Goal: Obtain resource: Download file/media

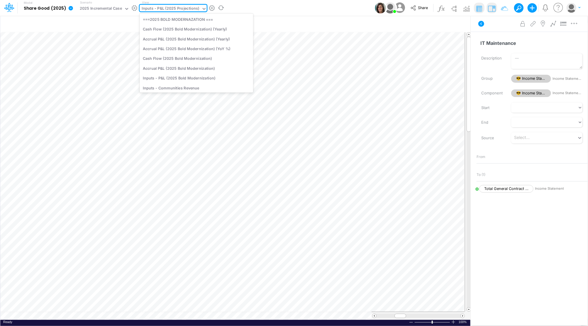
click at [167, 7] on div "Inputs - P&L (2025 Projections)" at bounding box center [171, 9] width 58 height 7
click at [170, 31] on div "Cash Flow Report (2025 Board Version)" at bounding box center [197, 32] width 114 height 10
click at [170, 31] on div "Insert new Conditional formatting" at bounding box center [235, 24] width 470 height 16
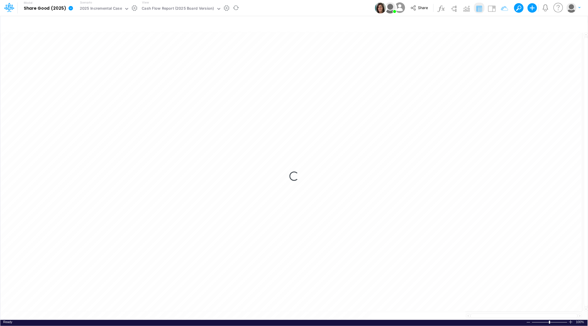
type input "Cash Flow Projections | Actuals through [DATE]-25 vs 2025 Budget"
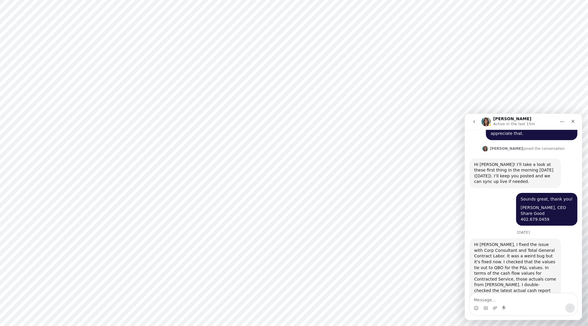
scroll to position [481, 0]
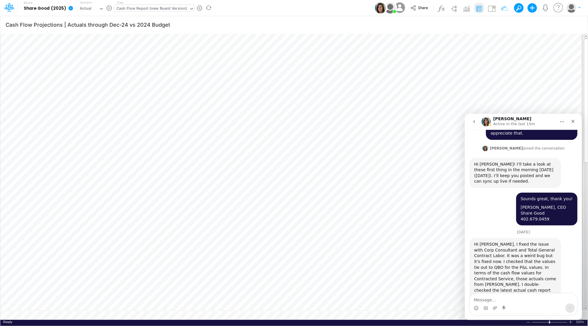
click at [151, 7] on div "Cash Flow Report (new Board Version)" at bounding box center [152, 9] width 70 height 7
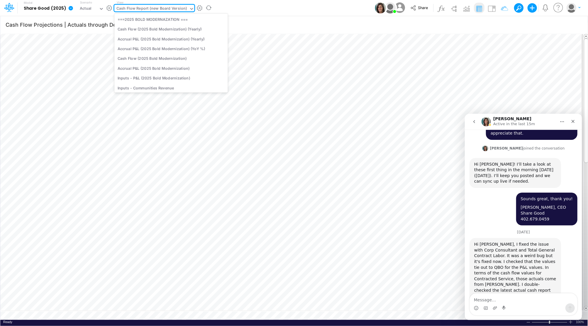
scroll to position [80, 0]
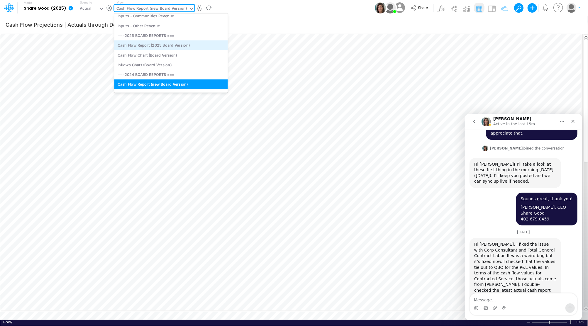
click at [136, 45] on div "Cash Flow Report (2025 Board Version)" at bounding box center [171, 46] width 114 height 10
type input "Cash Flow Projections | Actuals through [DATE]-25 vs 2025 Budget"
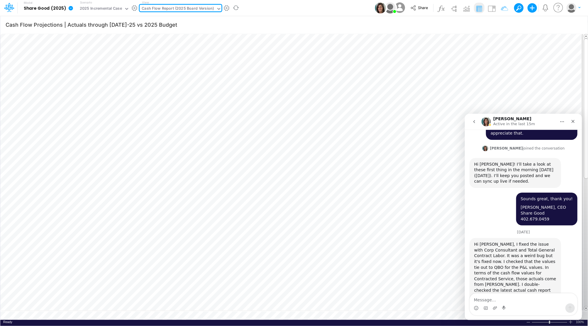
click at [216, 7] on icon at bounding box center [218, 8] width 5 height 5
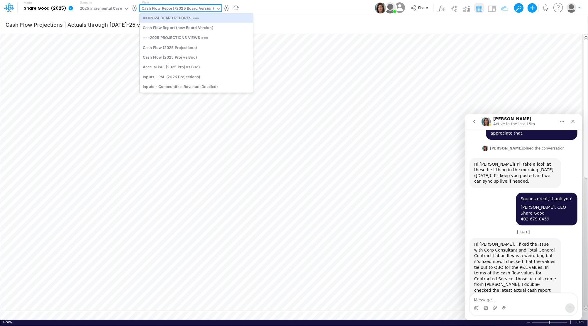
scroll to position [154, 0]
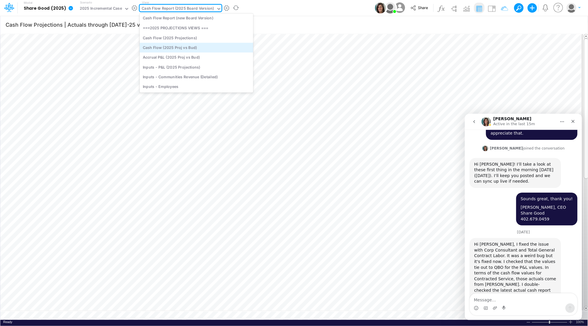
click at [183, 48] on div "Cash Flow (2025 Proj vs Bud)" at bounding box center [197, 48] width 114 height 10
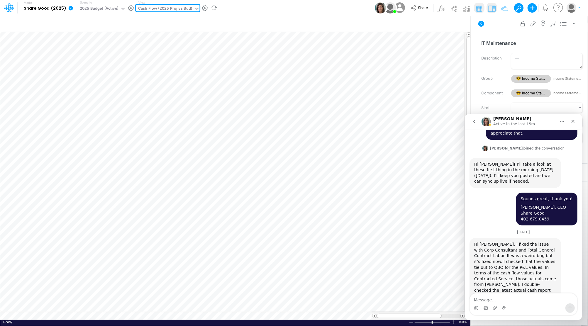
click at [195, 9] on icon at bounding box center [197, 8] width 5 height 5
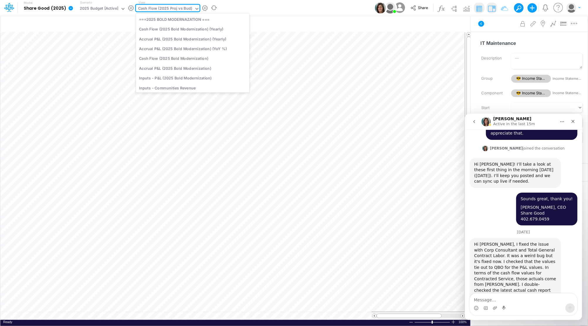
scroll to position [113, 0]
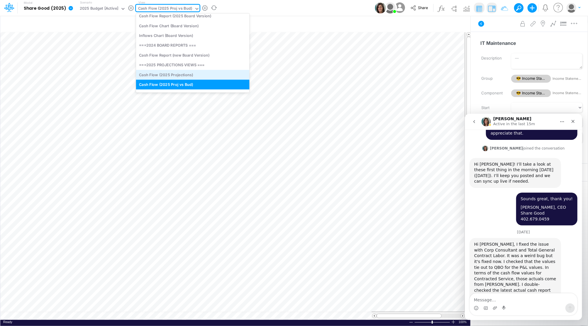
click at [168, 74] on div "Cash Flow (2025 Projections)" at bounding box center [193, 75] width 114 height 10
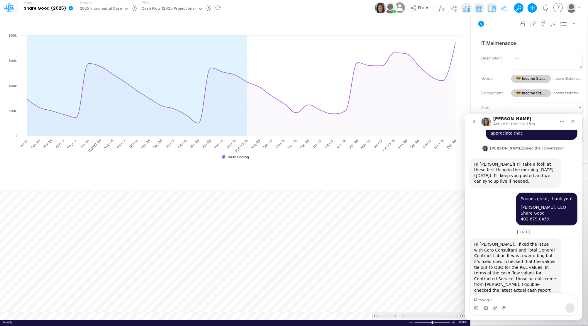
scroll to position [3, 0]
drag, startPoint x: 397, startPoint y: 315, endPoint x: 376, endPoint y: 315, distance: 21.1
click at [376, 315] on div at bounding box center [418, 316] width 93 height 4
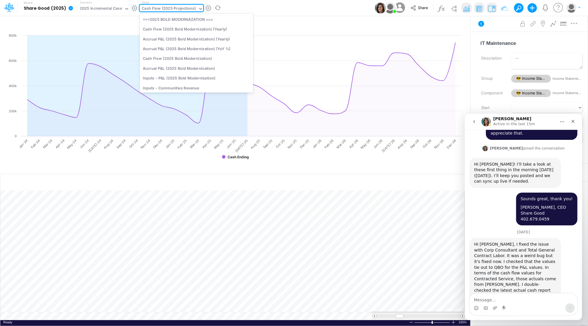
click at [179, 10] on div "Cash Flow (2025 Projections)" at bounding box center [169, 9] width 54 height 7
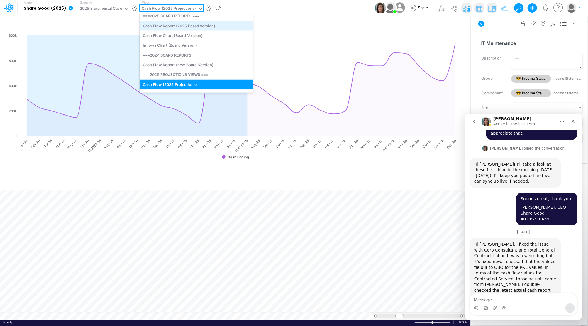
click at [182, 27] on div "Cash Flow Report (2025 Board Version)" at bounding box center [197, 26] width 114 height 10
type input "Cash Flow Projections | Actuals through Jul-25 vs 2025 Budget"
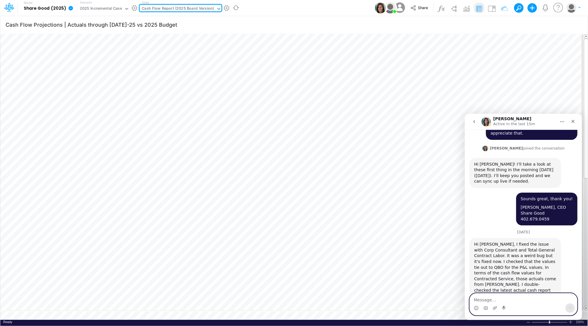
click at [479, 300] on textarea "Message…" at bounding box center [523, 298] width 107 height 10
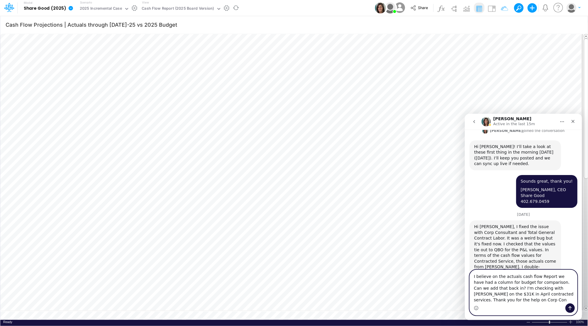
scroll to position [504, 0]
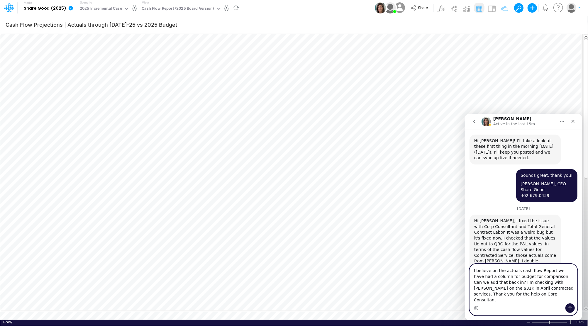
type textarea "I believe on the actuals cash flow Report we have had a column for budget for c…"
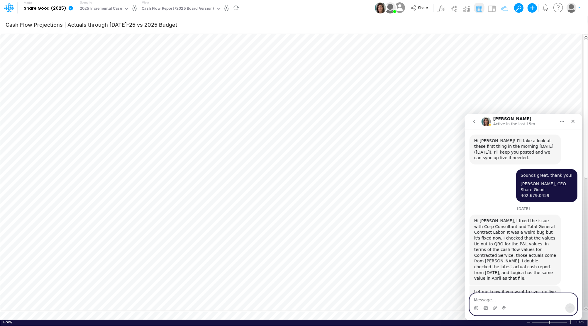
scroll to position [527, 0]
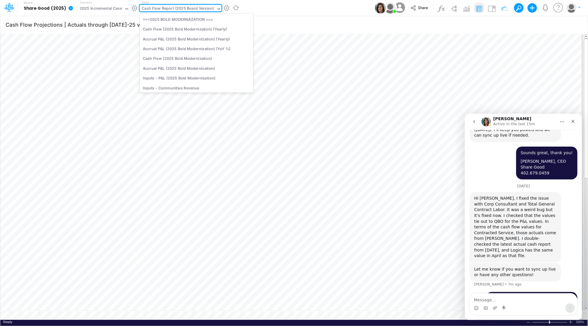
click at [171, 8] on div "Cash Flow Report (2025 Board Version)" at bounding box center [178, 9] width 72 height 7
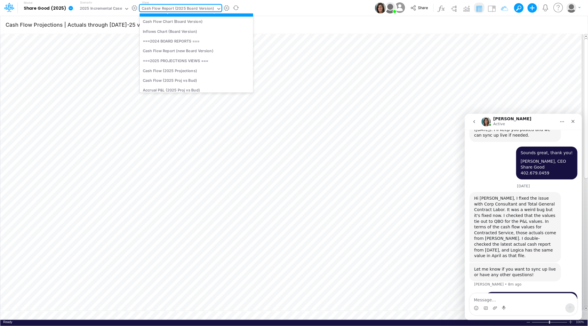
scroll to position [156, 0]
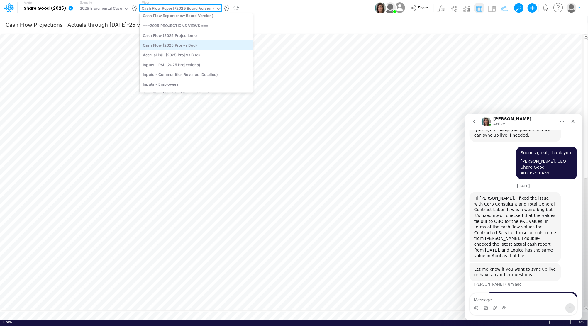
click at [177, 47] on div "Cash Flow (2025 Proj vs Bud)" at bounding box center [197, 45] width 114 height 10
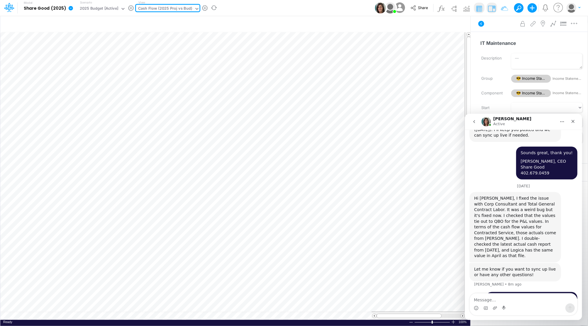
click at [167, 8] on div "Cash Flow (2025 Proj vs Bud)" at bounding box center [165, 9] width 54 height 7
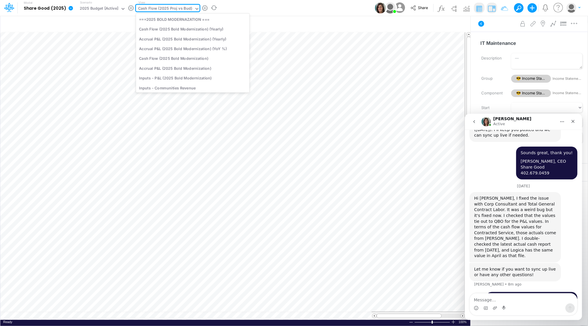
scroll to position [113, 0]
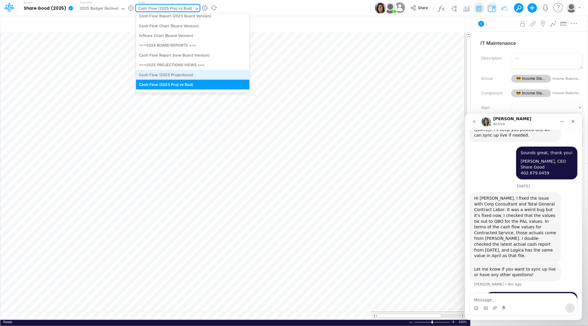
click at [161, 74] on div "Cash Flow (2025 Projections)" at bounding box center [193, 75] width 114 height 10
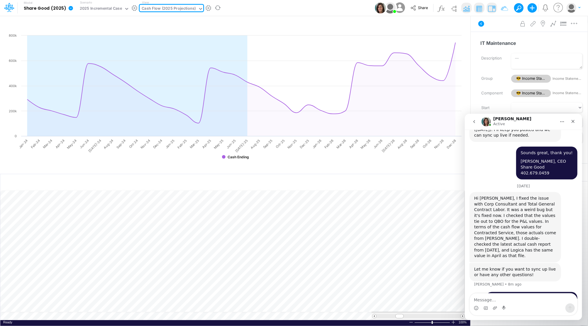
click at [166, 9] on div "Cash Flow (2025 Projections)" at bounding box center [169, 9] width 54 height 7
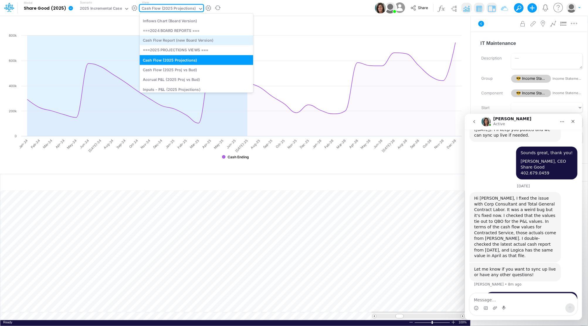
scroll to position [141, 0]
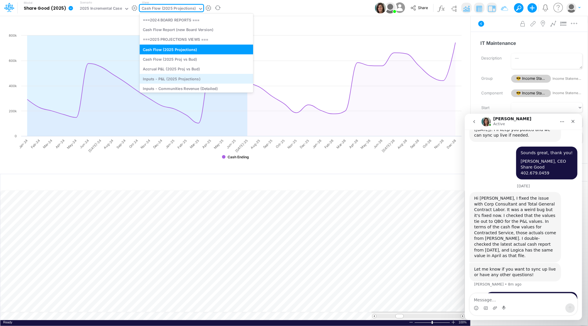
click at [173, 77] on div "Inputs - P&L (2025 Projections)" at bounding box center [197, 79] width 114 height 10
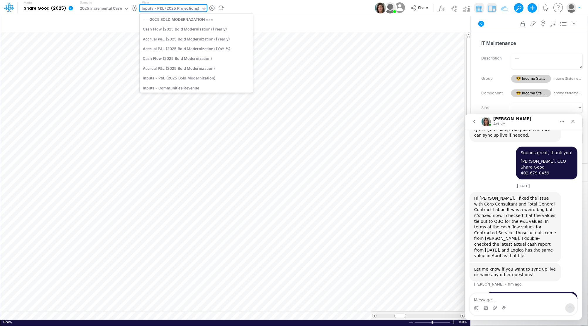
scroll to position [134, 0]
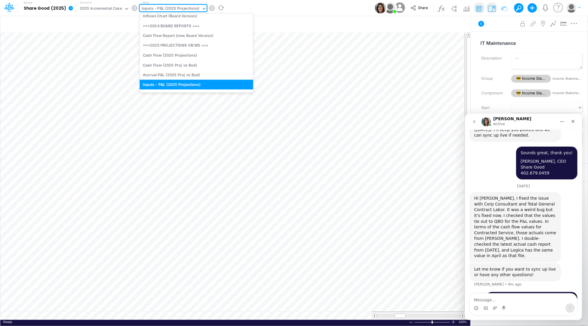
click at [202, 8] on icon at bounding box center [204, 8] width 5 height 5
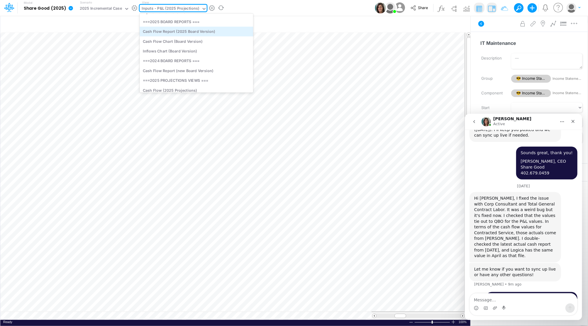
click at [205, 32] on div "Cash Flow Report (2025 Board Version)" at bounding box center [197, 32] width 114 height 10
type input "Cash Flow Projections | Actuals through Jul-25 vs 2025 Budget"
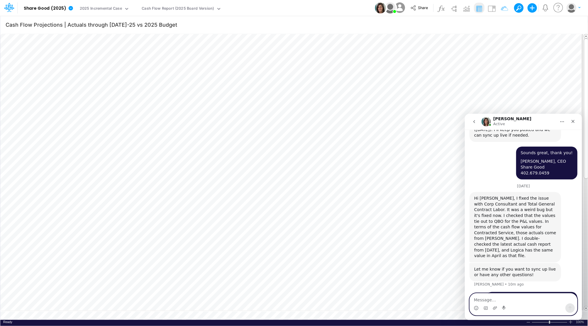
click at [497, 297] on textarea "Message…" at bounding box center [523, 298] width 107 height 10
type textarea "a quick call might help me."
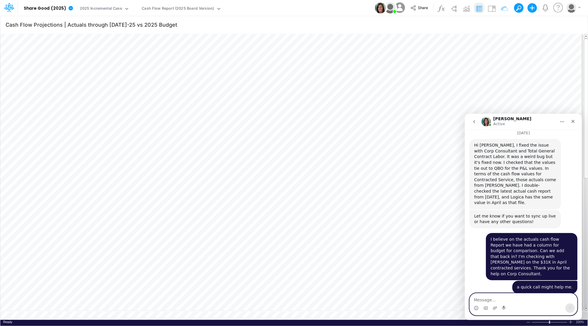
scroll to position [580, 0]
click at [506, 300] on textarea "Message…" at bounding box center [523, 298] width 107 height 10
type textarea "I am free until 11 - sooner the better"
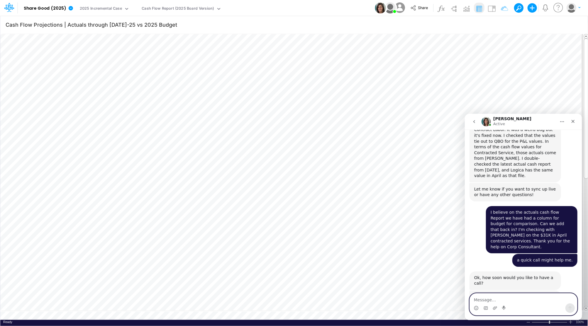
scroll to position [606, 0]
type textarea "sure thing"
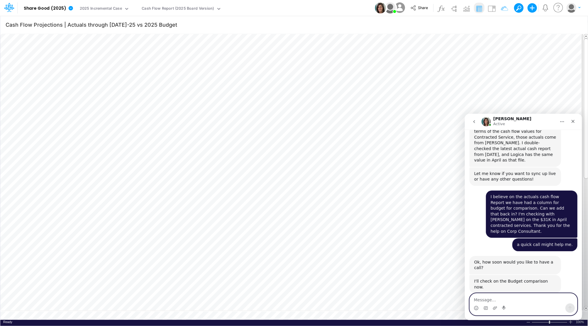
scroll to position [624, 0]
click at [487, 296] on textarea "Message…" at bounding box center [523, 298] width 107 height 10
type textarea "want a zoom or a phone call"
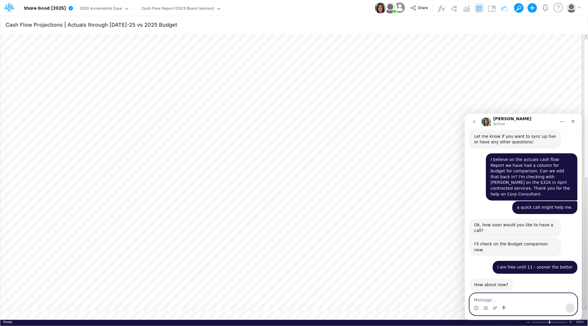
scroll to position [660, 0]
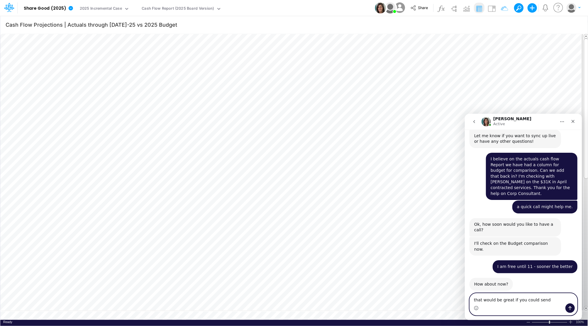
type textarea "that would be great if you could send."
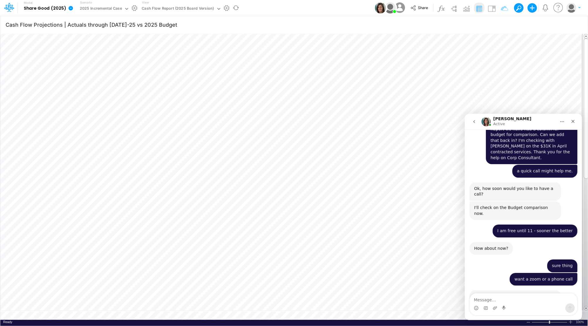
scroll to position [695, 0]
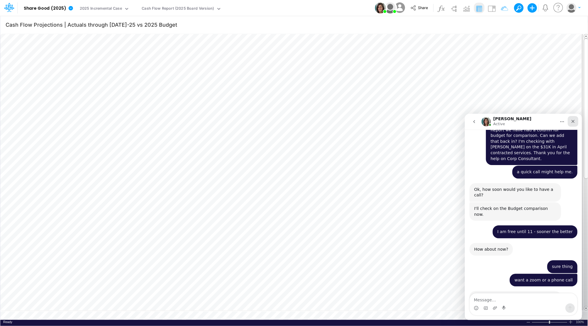
click at [573, 120] on icon "Close" at bounding box center [573, 121] width 5 height 5
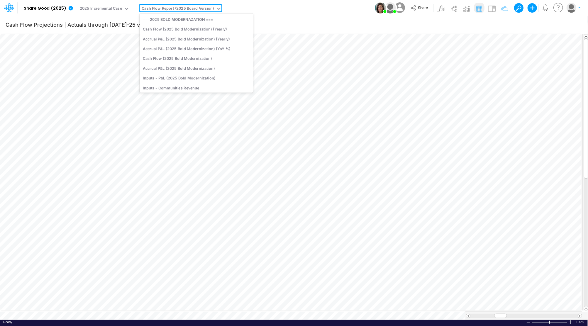
click at [167, 6] on div "Cash Flow Report (2025 Board Version)" at bounding box center [178, 9] width 72 height 7
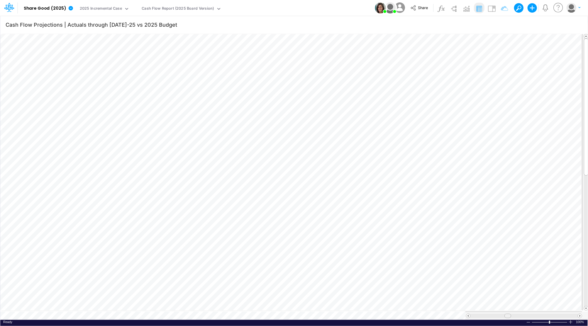
scroll to position [3, 0]
drag, startPoint x: 500, startPoint y: 314, endPoint x: 505, endPoint y: 313, distance: 5.3
click at [505, 314] on span at bounding box center [504, 316] width 4 height 4
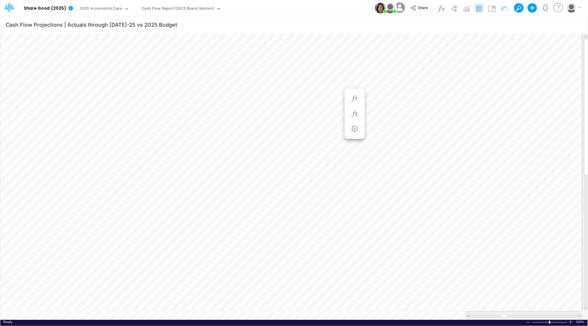
scroll to position [3, 1]
click at [475, 309] on table at bounding box center [294, 176] width 589 height 287
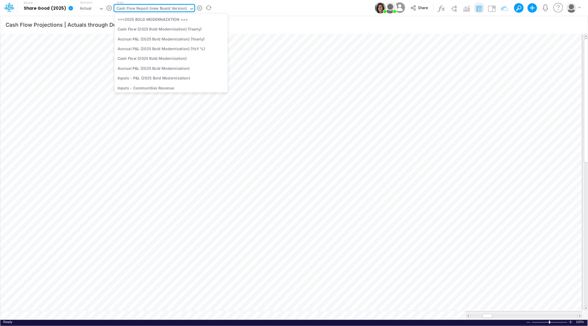
click at [156, 9] on div "Cash Flow Report (new Board Version)" at bounding box center [152, 9] width 70 height 7
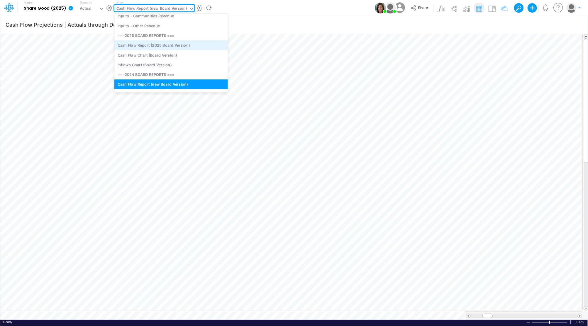
click at [141, 45] on div "Cash Flow Report (2025 Board Version)" at bounding box center [171, 46] width 114 height 10
type input "Cash Flow Projections | Actuals through [DATE]-25 vs 2025 Budget"
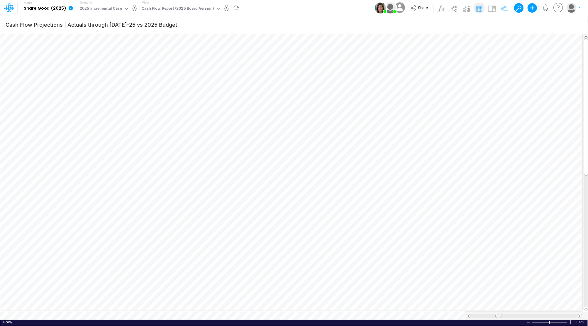
scroll to position [3, 0]
drag, startPoint x: 501, startPoint y: 312, endPoint x: 507, endPoint y: 312, distance: 5.6
click at [507, 314] on div at bounding box center [504, 316] width 7 height 4
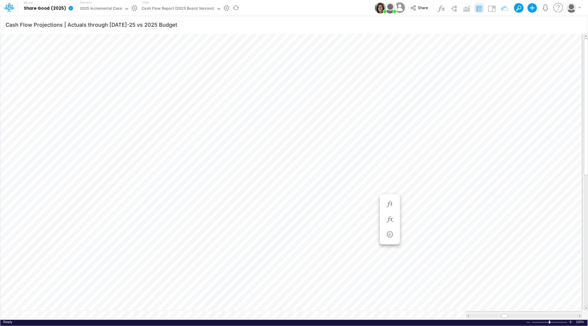
scroll to position [3, 1]
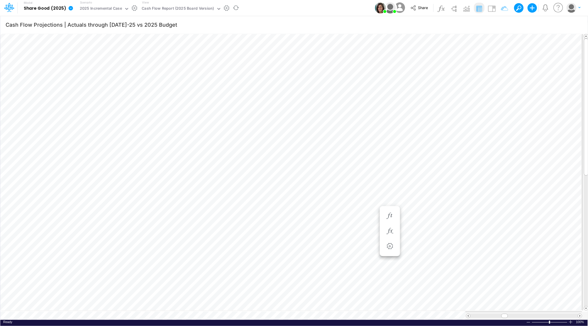
scroll to position [3, 1]
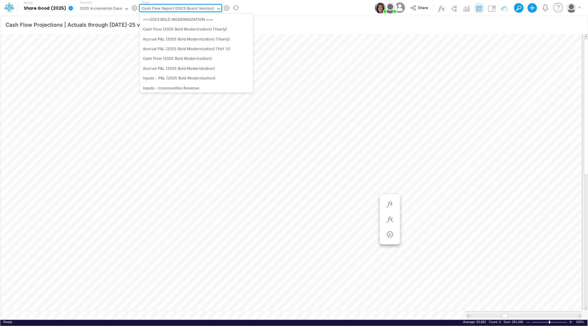
click at [164, 7] on div "Cash Flow Report (2025 Board Version)" at bounding box center [178, 9] width 72 height 7
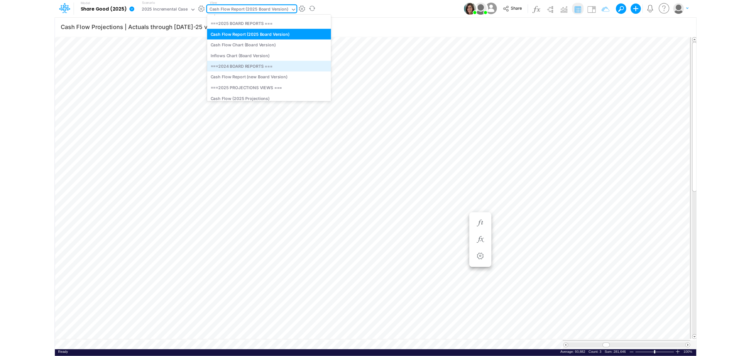
scroll to position [78, 0]
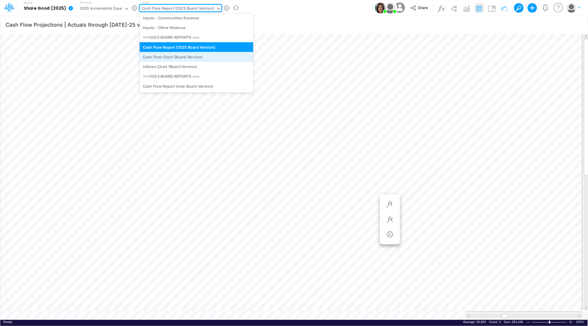
click at [183, 57] on div "Cash Flow Chart (Board Version)" at bounding box center [197, 57] width 114 height 10
type input "Cash Flow Projections | Actuals through [DATE]-25"
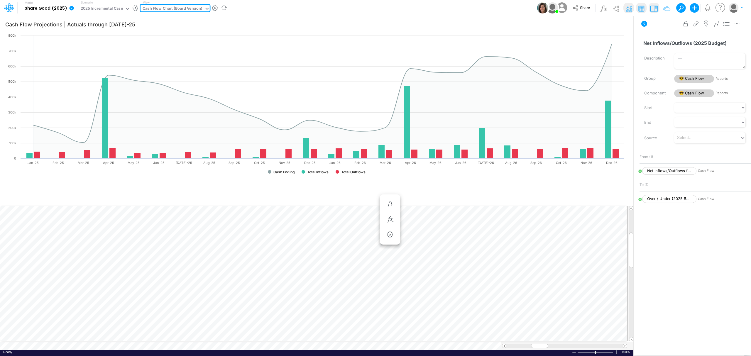
click at [181, 6] on div "Cash Flow Chart (Board Version)" at bounding box center [173, 9] width 60 height 7
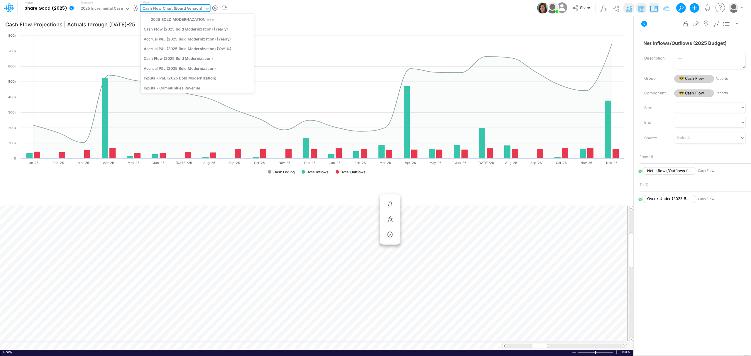
scroll to position [47, 0]
click at [185, 75] on div "Cash Flow Report (2025 Board Version)" at bounding box center [198, 75] width 114 height 10
type input "Cash Flow Projections | Actuals through Jul-25 vs 2025 Budget"
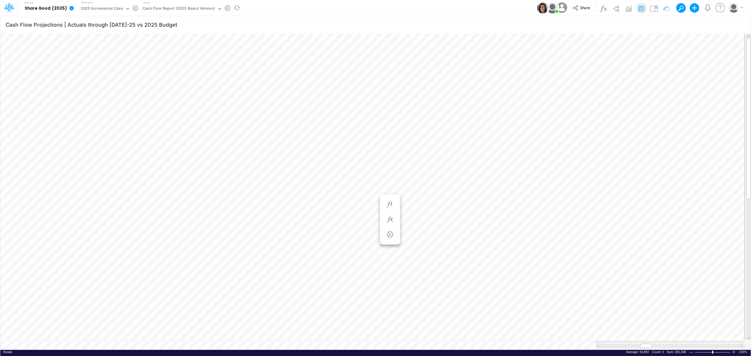
click at [71, 7] on icon at bounding box center [72, 8] width 4 height 4
click at [84, 52] on button "Export" at bounding box center [101, 52] width 63 height 10
click at [154, 52] on button "Excel" at bounding box center [164, 54] width 63 height 9
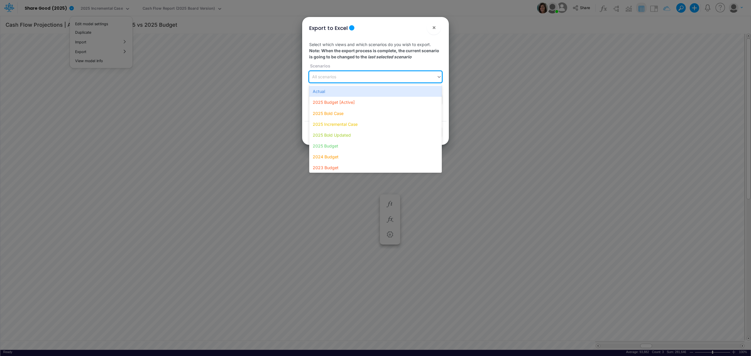
click at [342, 79] on div "All scenarios" at bounding box center [372, 77] width 127 height 10
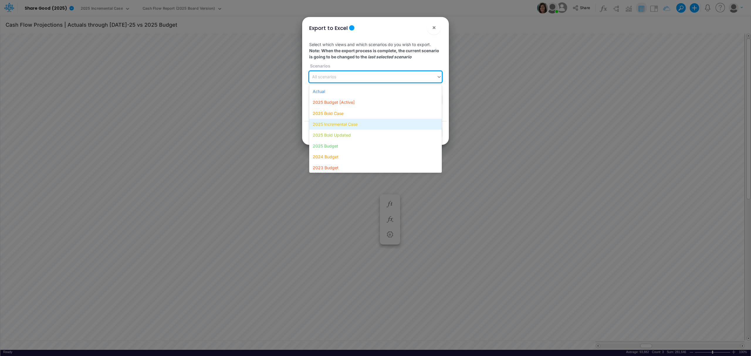
click at [342, 124] on div "2025 Incremental Case" at bounding box center [375, 124] width 133 height 11
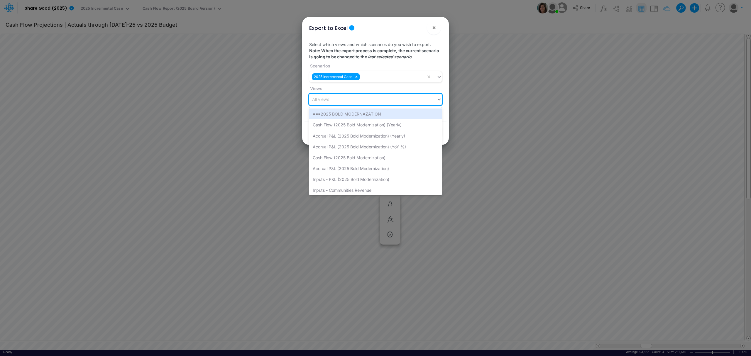
click at [347, 99] on div "All views" at bounding box center [372, 100] width 127 height 10
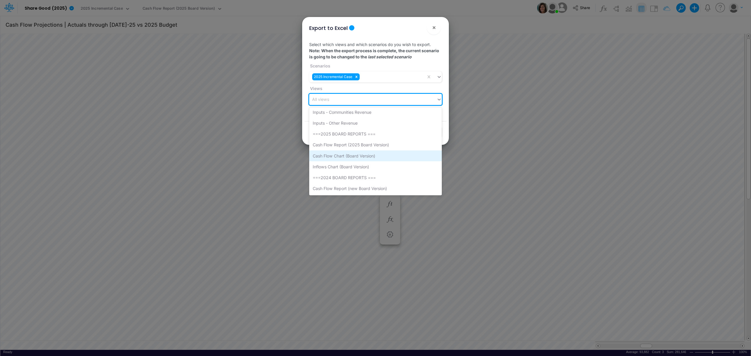
drag, startPoint x: 351, startPoint y: 143, endPoint x: 345, endPoint y: 155, distance: 13.5
click at [345, 155] on div "===2025 BOLD MODERNAZATION === Cash Flow (2025 Bold Modernization) (Yearly) Acc…" at bounding box center [375, 151] width 133 height 88
click at [346, 147] on div "Cash Flow Report (2025 Board Version)" at bounding box center [375, 144] width 133 height 11
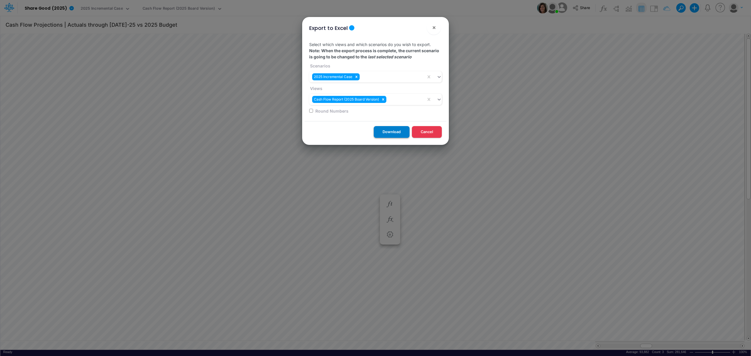
click at [404, 134] on button "Download" at bounding box center [392, 131] width 36 height 11
click at [427, 133] on button "Cancel" at bounding box center [427, 131] width 30 height 11
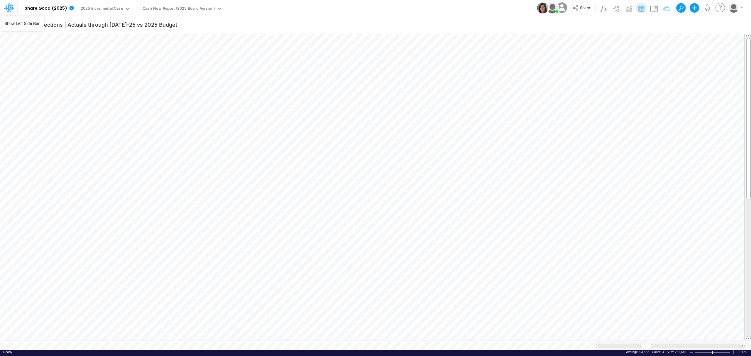
click at [5, 8] on icon at bounding box center [8, 7] width 9 height 3
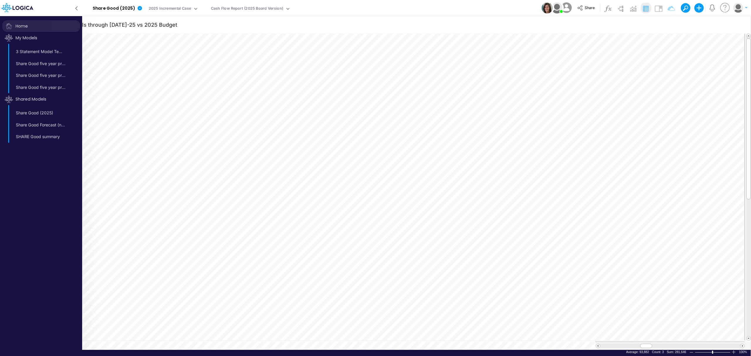
click at [15, 23] on span "Home" at bounding box center [41, 26] width 78 height 12
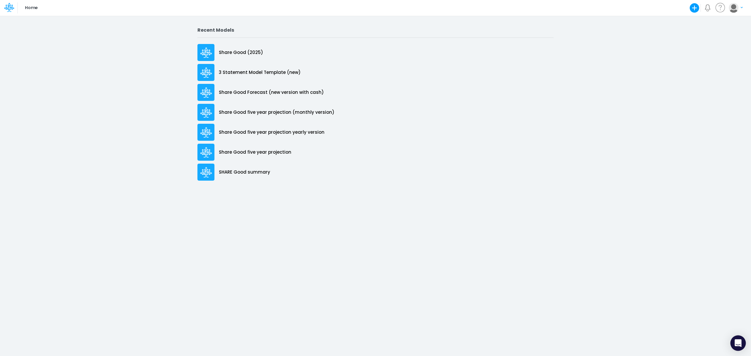
click at [737, 344] on icon "Open Intercom Messenger" at bounding box center [738, 344] width 7 height 8
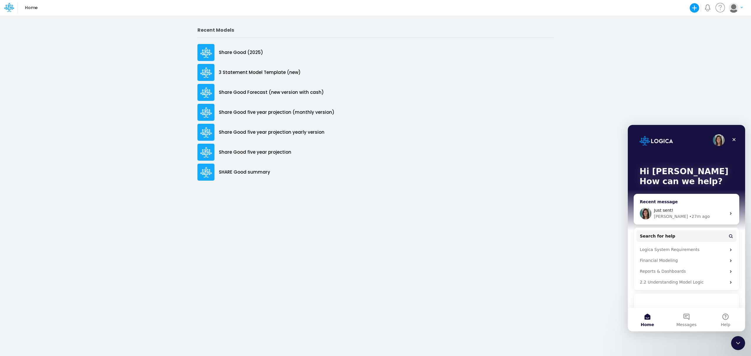
click at [674, 210] on div "Just sent!" at bounding box center [690, 210] width 72 height 6
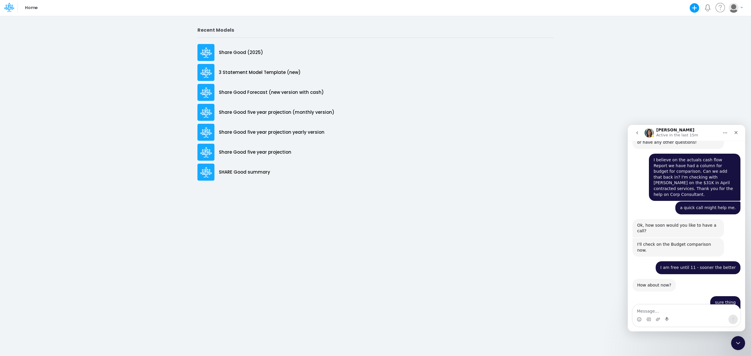
scroll to position [696, 0]
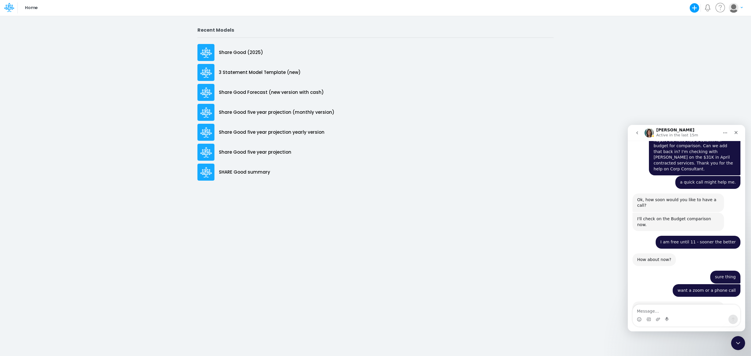
click at [667, 314] on textarea "Message…" at bounding box center [686, 310] width 107 height 10
type textarea "one more thing - on the cash"
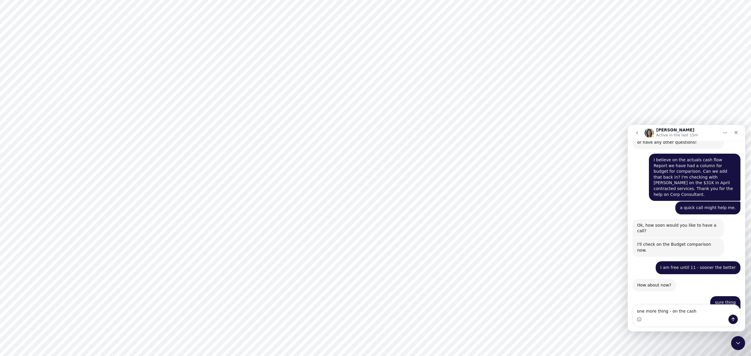
scroll to position [696, 0]
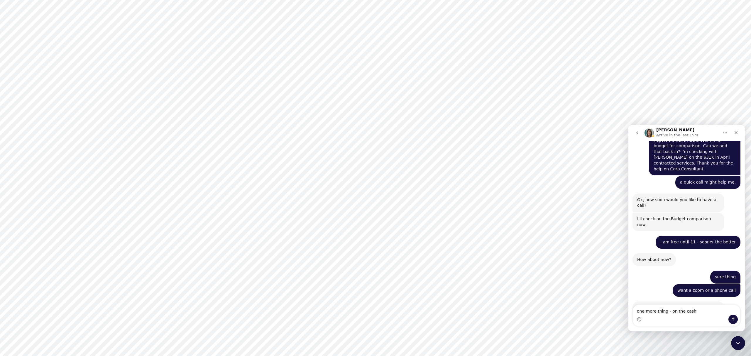
click at [699, 309] on textarea "one more thing - on the cash" at bounding box center [686, 310] width 107 height 10
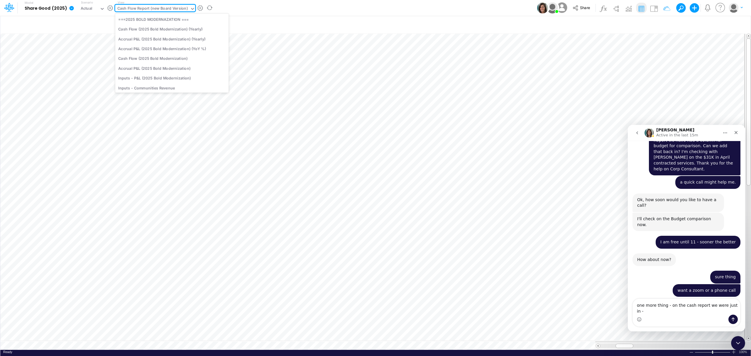
click at [145, 8] on div "Cash Flow Report (new Board Version)" at bounding box center [152, 9] width 70 height 7
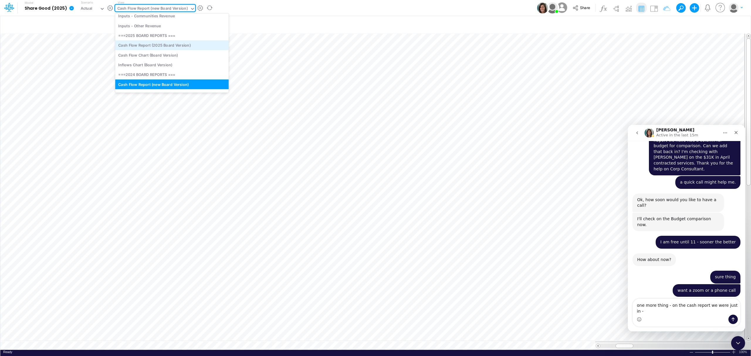
click at [149, 44] on div "Cash Flow Report (2025 Board Version)" at bounding box center [172, 46] width 114 height 10
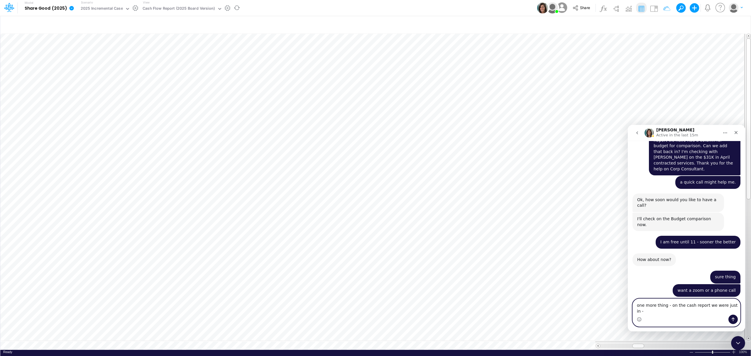
click at [733, 311] on textarea "one more thing - on the cash report we were just in -" at bounding box center [686, 307] width 107 height 16
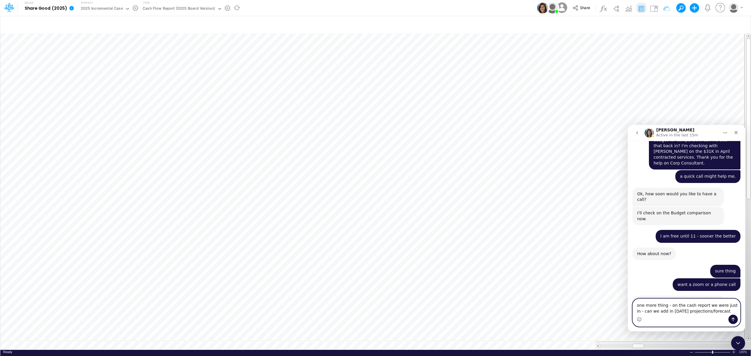
type textarea "one more thing - on the cash report we were just in - can we add in 2026 projec…"
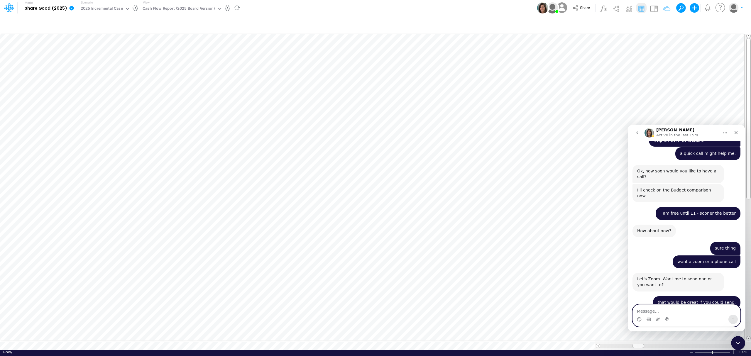
click at [660, 309] on textarea "Message…" at bounding box center [686, 310] width 107 height 10
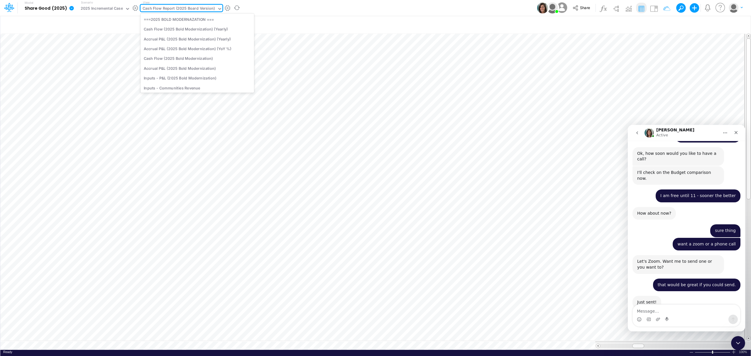
scroll to position [36, 0]
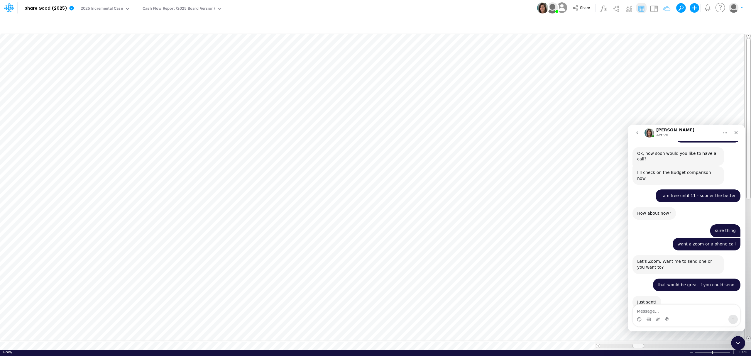
drag, startPoint x: 181, startPoint y: 6, endPoint x: 435, endPoint y: 1, distance: 254.2
click at [435, 1] on div "Model Share Good (2025) Edit model settings Duplicate Import QuickBooks QuickBo…" at bounding box center [376, 8] width 676 height 16
click at [659, 308] on textarea "Message…" at bounding box center [686, 310] width 107 height 10
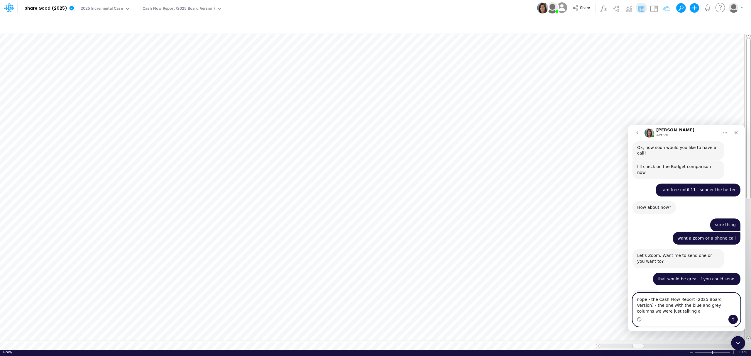
scroll to position [754, 0]
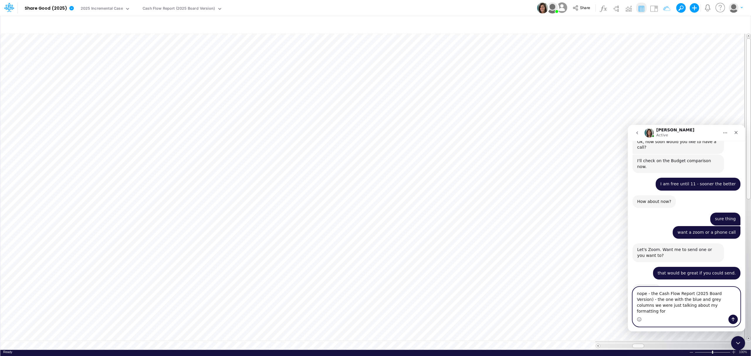
type textarea "nope - the Cash Flow Report (2025 Board Version) - the one with the blue and gr…"
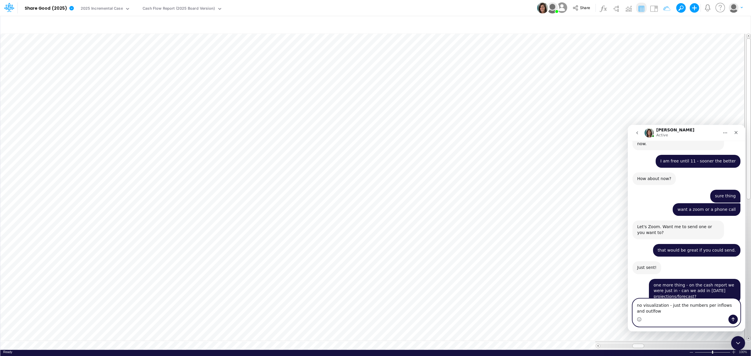
scroll to position [783, 0]
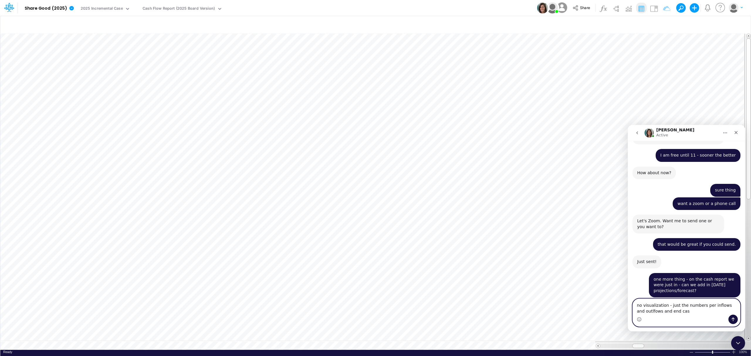
type textarea "no visualization - just the numbers per inflows and outlfows and end cash"
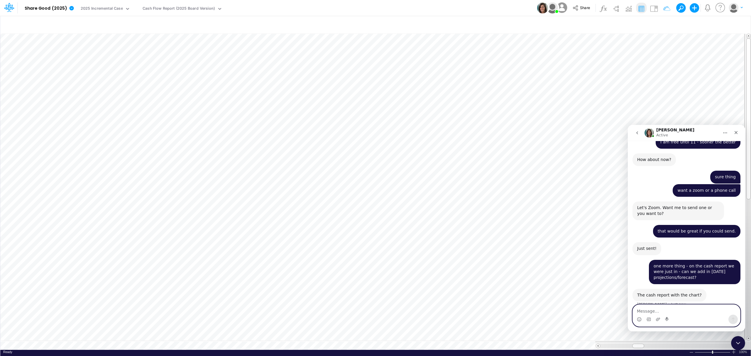
scroll to position [819, 0]
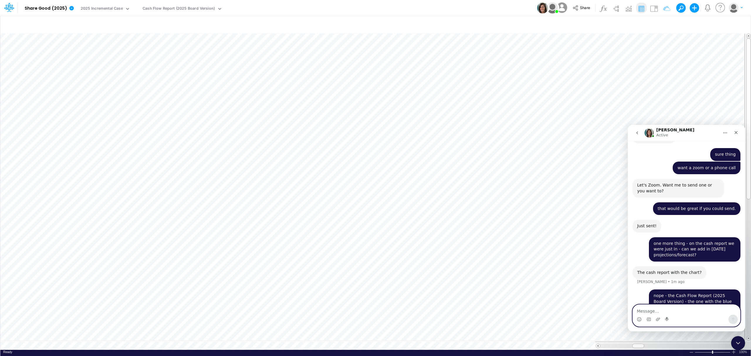
click at [663, 310] on textarea "Message…" at bounding box center [686, 310] width 107 height 10
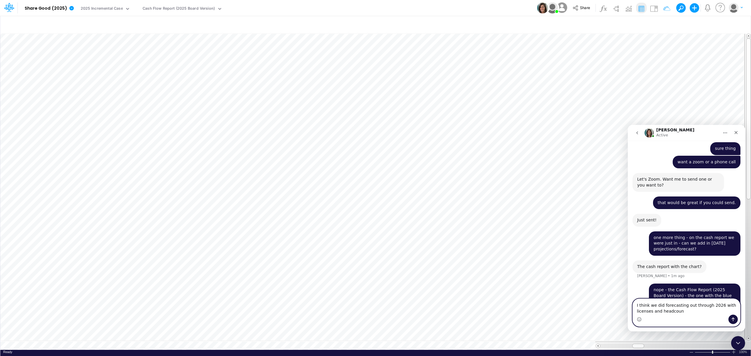
type textarea "I think we did forecasting out through 2026 with licenses and headcount"
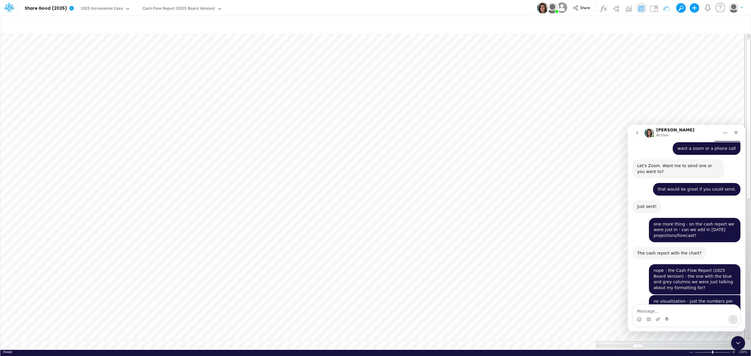
scroll to position [862, 0]
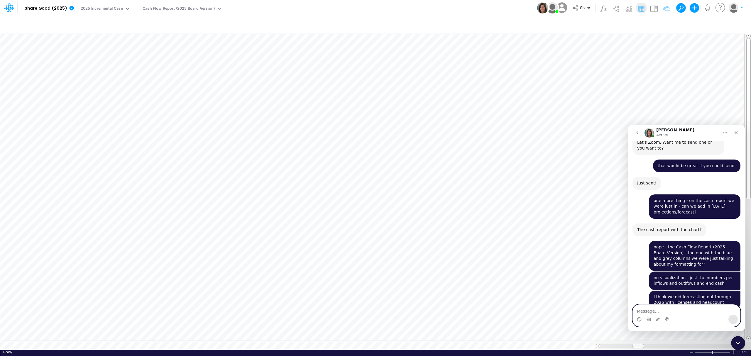
click at [675, 309] on textarea "Message…" at bounding box center [686, 310] width 107 height 10
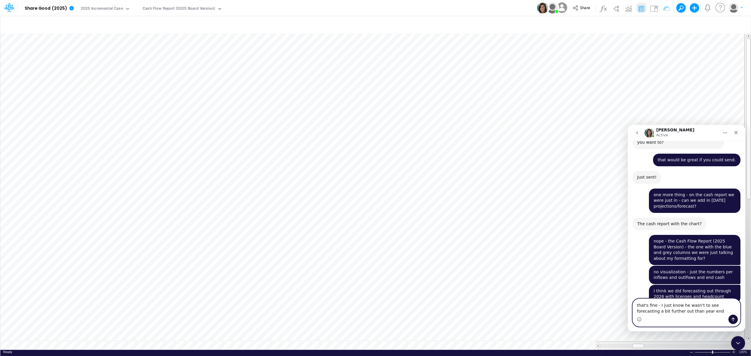
type textarea "that's fine - I just know he wasn't to see forecasting a bit further out than y…"
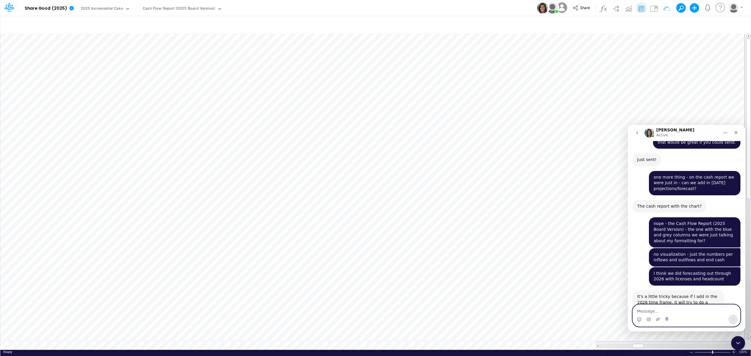
scroll to position [907, 0]
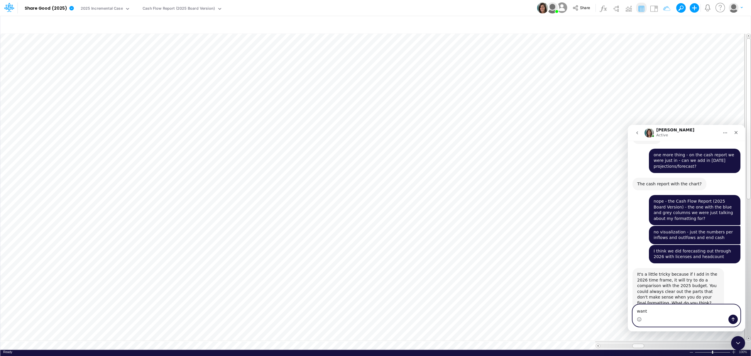
type textarea "wants"
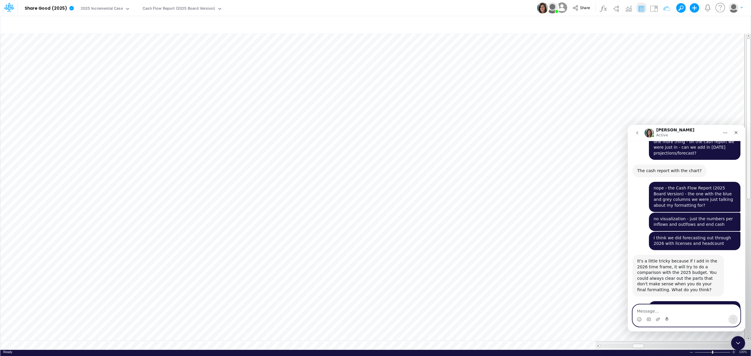
scroll to position [922, 0]
click at [645, 310] on textarea "Message…" at bounding box center [686, 310] width 107 height 10
type textarea "I"
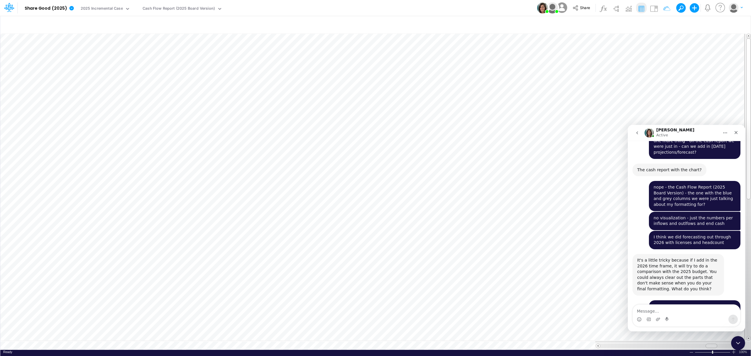
drag, startPoint x: 728, startPoint y: 345, endPoint x: 707, endPoint y: 347, distance: 21.0
click at [707, 347] on div at bounding box center [669, 346] width 149 height 8
drag, startPoint x: 713, startPoint y: 343, endPoint x: 700, endPoint y: 345, distance: 13.3
click at [700, 345] on div at bounding box center [698, 346] width 12 height 4
drag, startPoint x: 730, startPoint y: 344, endPoint x: 581, endPoint y: 351, distance: 149.8
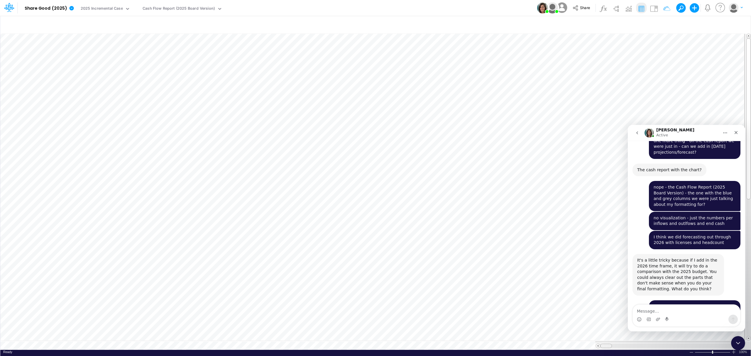
click at [581, 350] on div "Paste Cut Copy AutoFill Ready 100% Sum: null Max: null Min: null Numerical Coun…" at bounding box center [375, 191] width 751 height 317
drag, startPoint x: 637, startPoint y: 342, endPoint x: 644, endPoint y: 343, distance: 6.5
click at [644, 344] on span at bounding box center [644, 346] width 4 height 4
drag, startPoint x: 643, startPoint y: 343, endPoint x: 654, endPoint y: 342, distance: 10.9
click at [654, 344] on span at bounding box center [655, 346] width 4 height 4
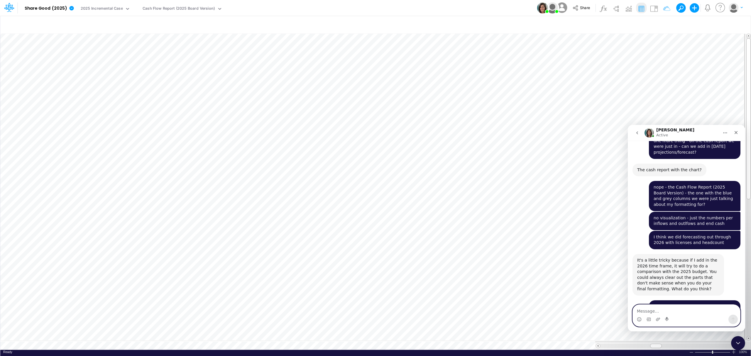
click at [665, 311] on textarea "Message…" at bounding box center [686, 310] width 107 height 10
type textarea "third grey column is 2026 model, right?"
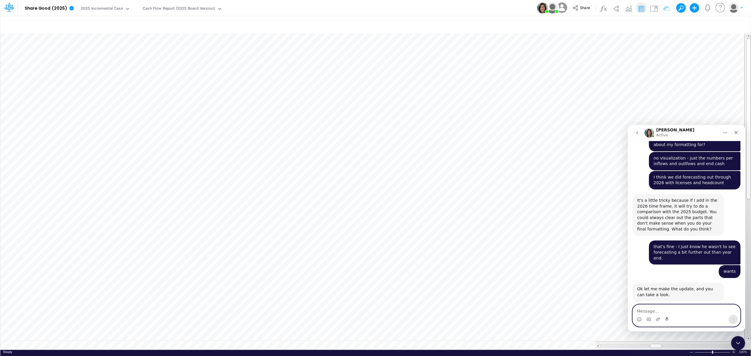
scroll to position [1004, 0]
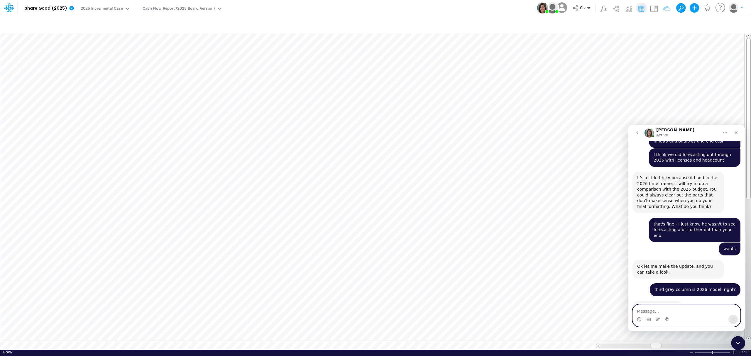
click at [666, 312] on textarea "Message…" at bounding box center [686, 310] width 107 height 10
type textarea "thank you - got it!"
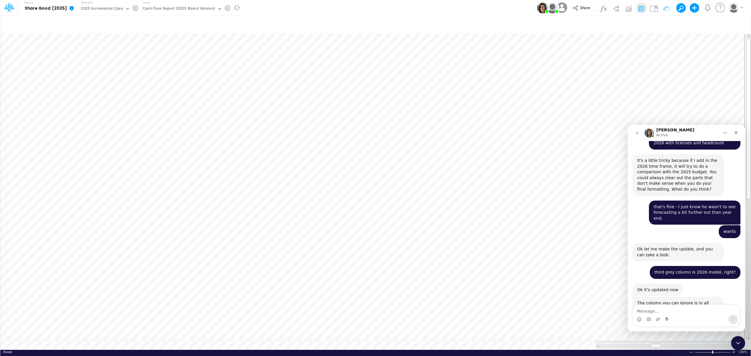
click at [72, 9] on icon at bounding box center [72, 8] width 4 height 4
click at [122, 52] on icon "button" at bounding box center [124, 51] width 5 height 6
click at [151, 55] on button "Excel" at bounding box center [164, 54] width 63 height 9
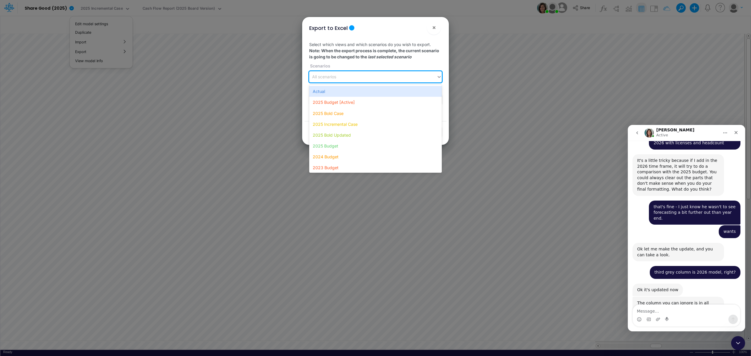
click at [332, 75] on div "All scenarios" at bounding box center [324, 77] width 24 height 6
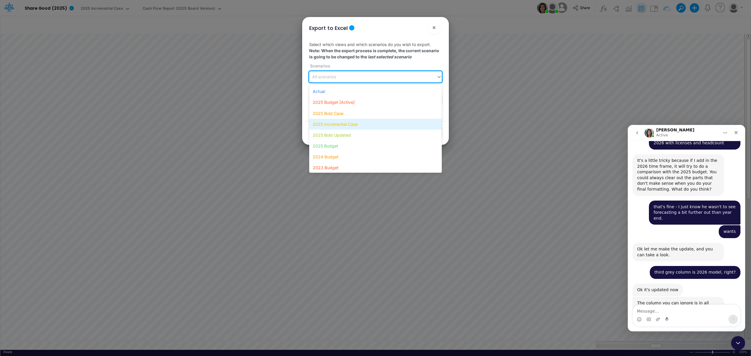
click at [335, 123] on div "2025 Incremental Case" at bounding box center [375, 124] width 133 height 11
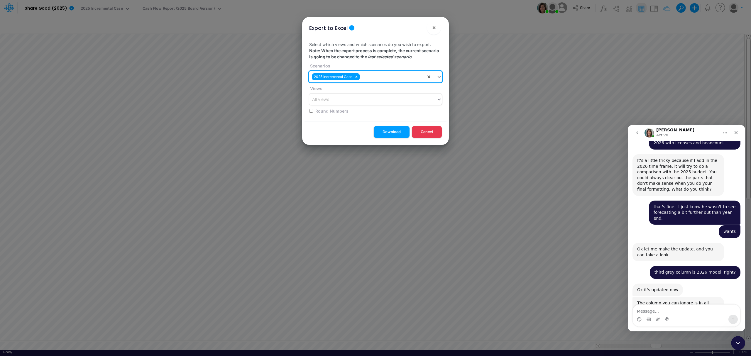
click at [337, 98] on div "All views" at bounding box center [372, 100] width 127 height 10
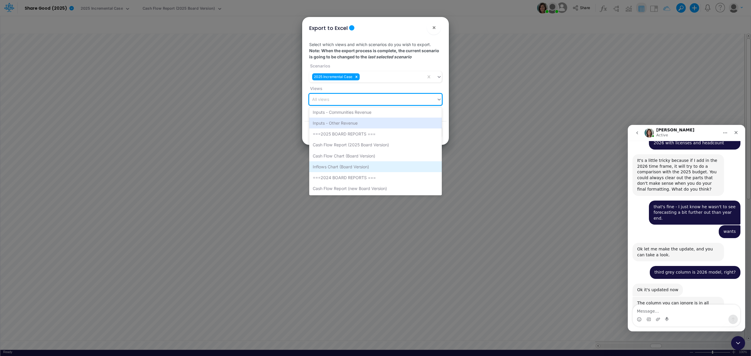
scroll to position [1045, 0]
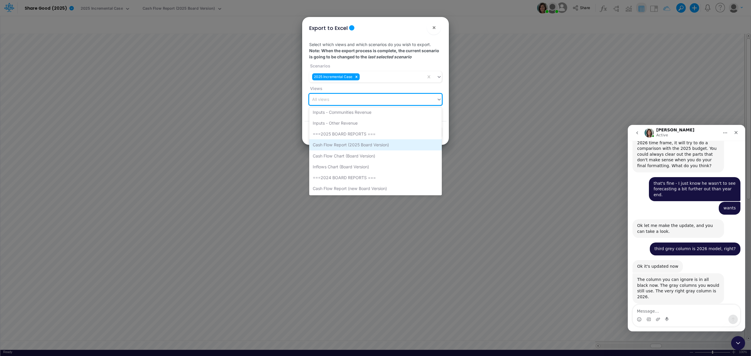
click at [340, 144] on div "Cash Flow Report (2025 Board Version)" at bounding box center [375, 144] width 133 height 11
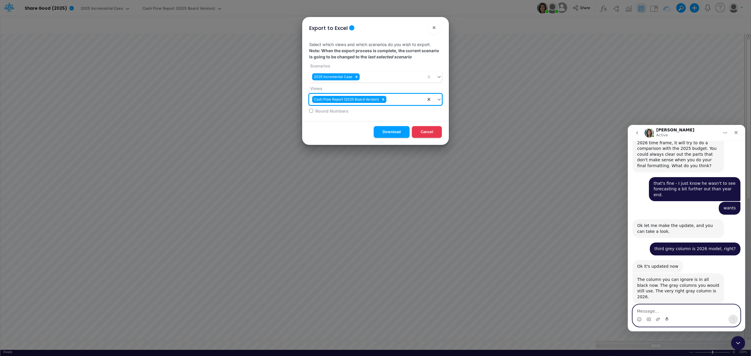
click at [665, 308] on textarea "Message…" at bounding box center [686, 310] width 107 height 10
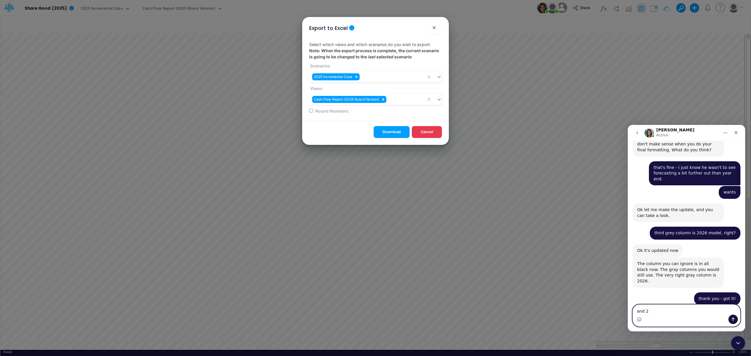
type textarea "and 24"
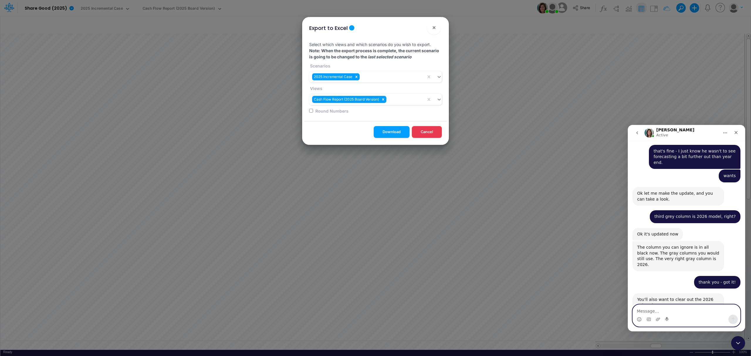
scroll to position [1078, 0]
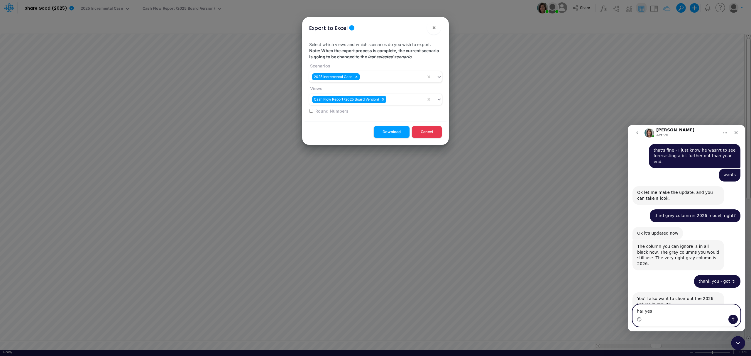
type textarea "ha! yes!"
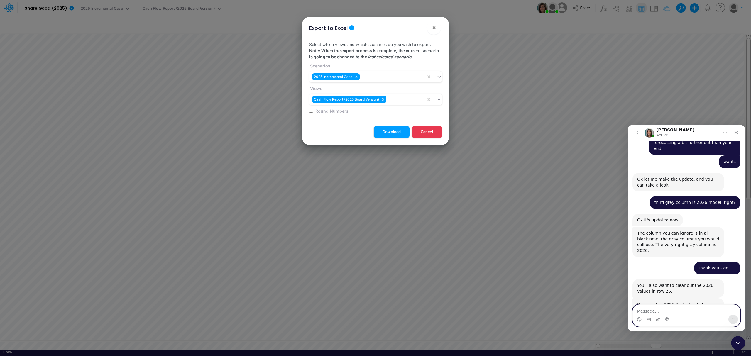
scroll to position [1113, 0]
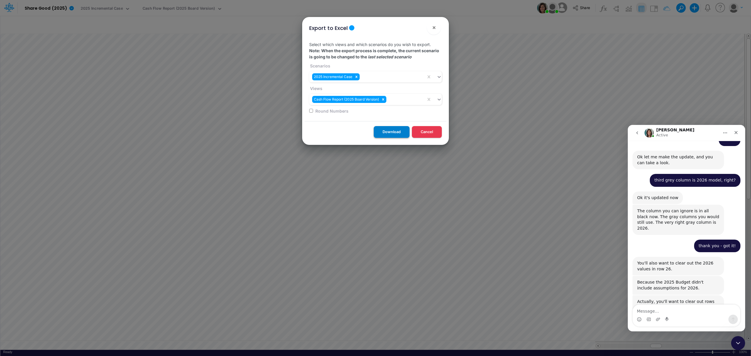
click at [389, 129] on button "Download" at bounding box center [392, 131] width 36 height 11
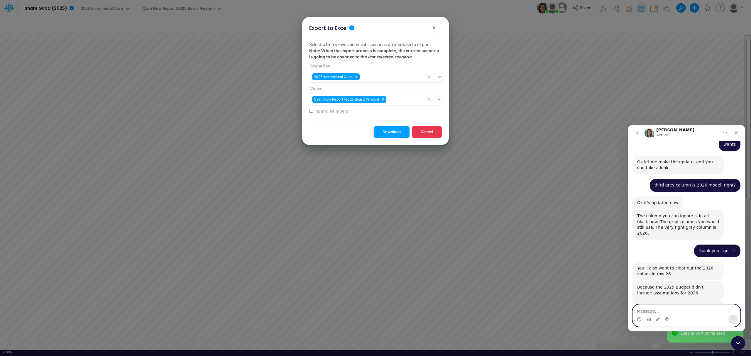
click at [654, 307] on textarea "Message…" at bounding box center [686, 310] width 107 height 10
type textarea "thank you - got it!"
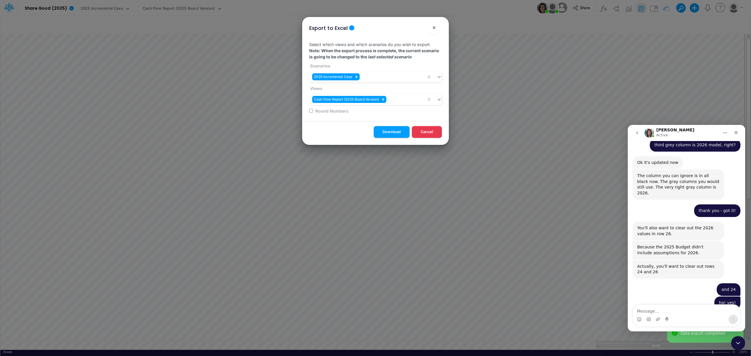
scroll to position [1144, 0]
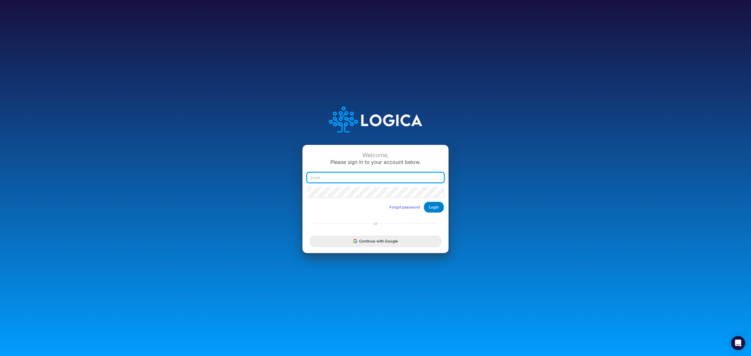
type input "[PERSON_NAME][EMAIL_ADDRESS][DOMAIN_NAME]"
click at [433, 203] on button "Login" at bounding box center [434, 207] width 20 height 11
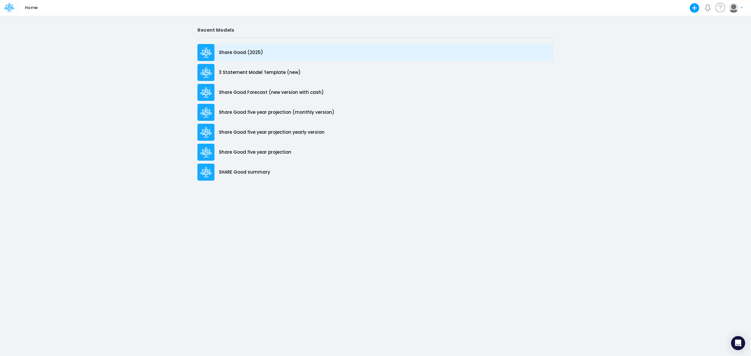
click at [240, 49] on p "Share Good (2025)" at bounding box center [241, 52] width 44 height 7
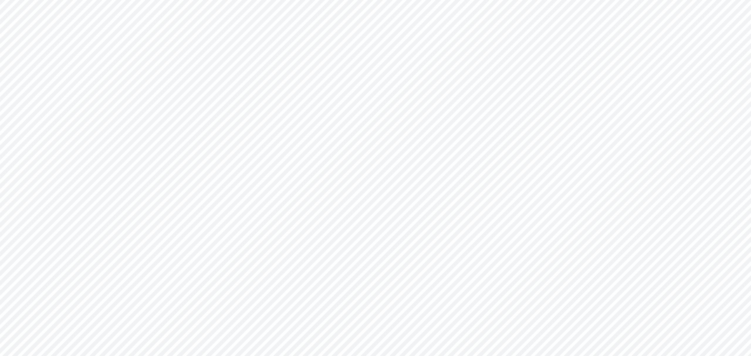
type input "Cash Flow Projections | Actuals through Dec-24 vs 2024 Budget"
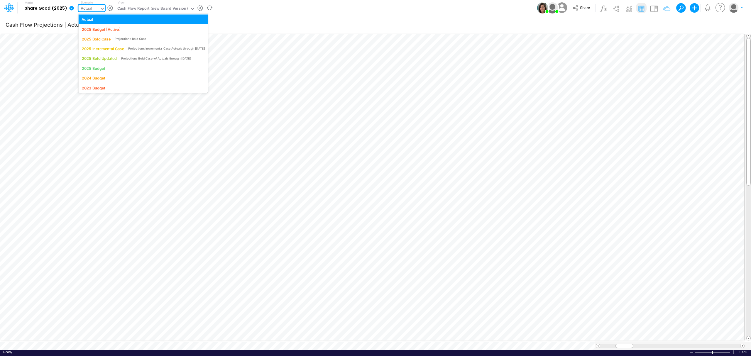
click at [101, 9] on icon at bounding box center [102, 9] width 3 height 2
click at [105, 48] on div "2025 Incremental Case" at bounding box center [103, 49] width 42 height 6
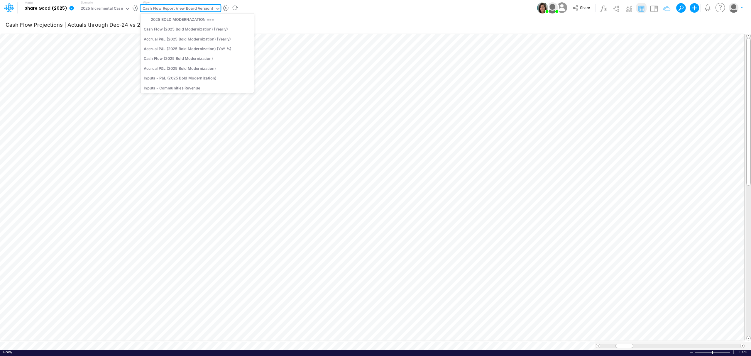
click at [154, 9] on div "Cash Flow Report (new Board Version)" at bounding box center [178, 9] width 70 height 7
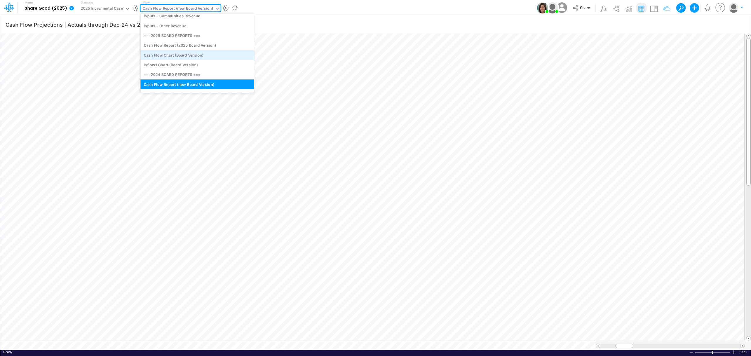
click at [161, 53] on div "Cash Flow Chart (Board Version)" at bounding box center [198, 55] width 114 height 10
type input "Cash Flow Projections | Actuals through [DATE]-25"
